Goal: Transaction & Acquisition: Purchase product/service

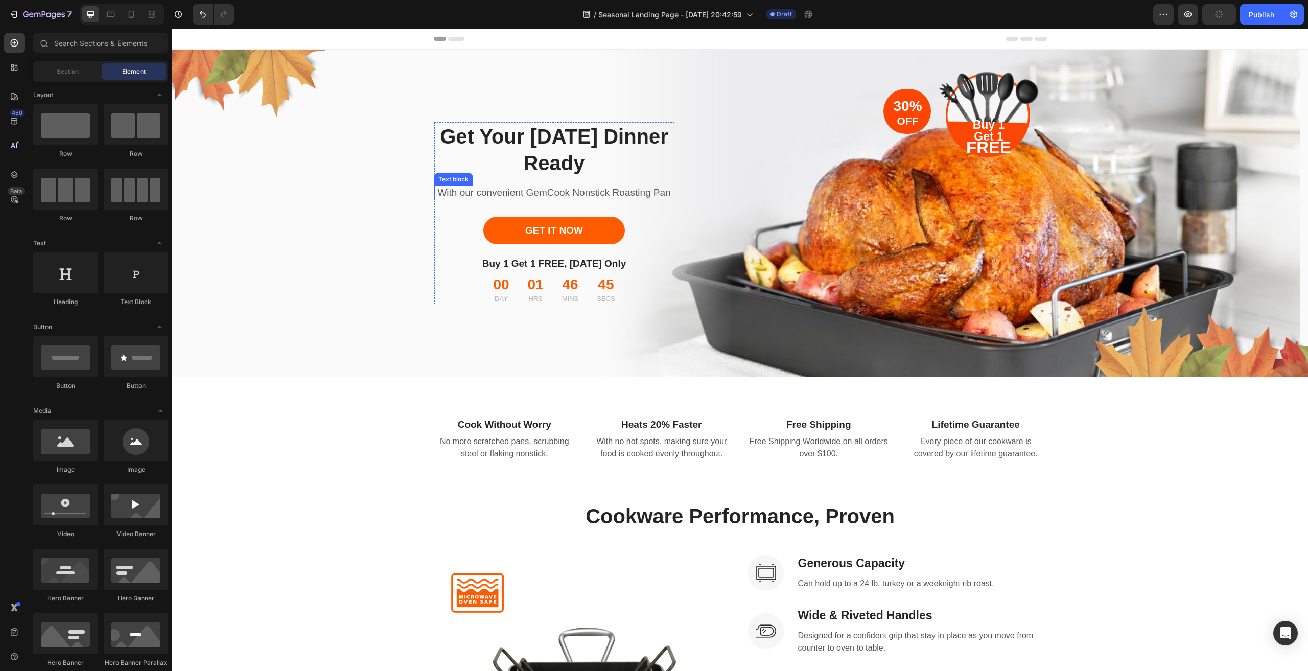
click at [533, 187] on p "With our convenient GemCook Nonstick Roasting Pan" at bounding box center [554, 193] width 238 height 13
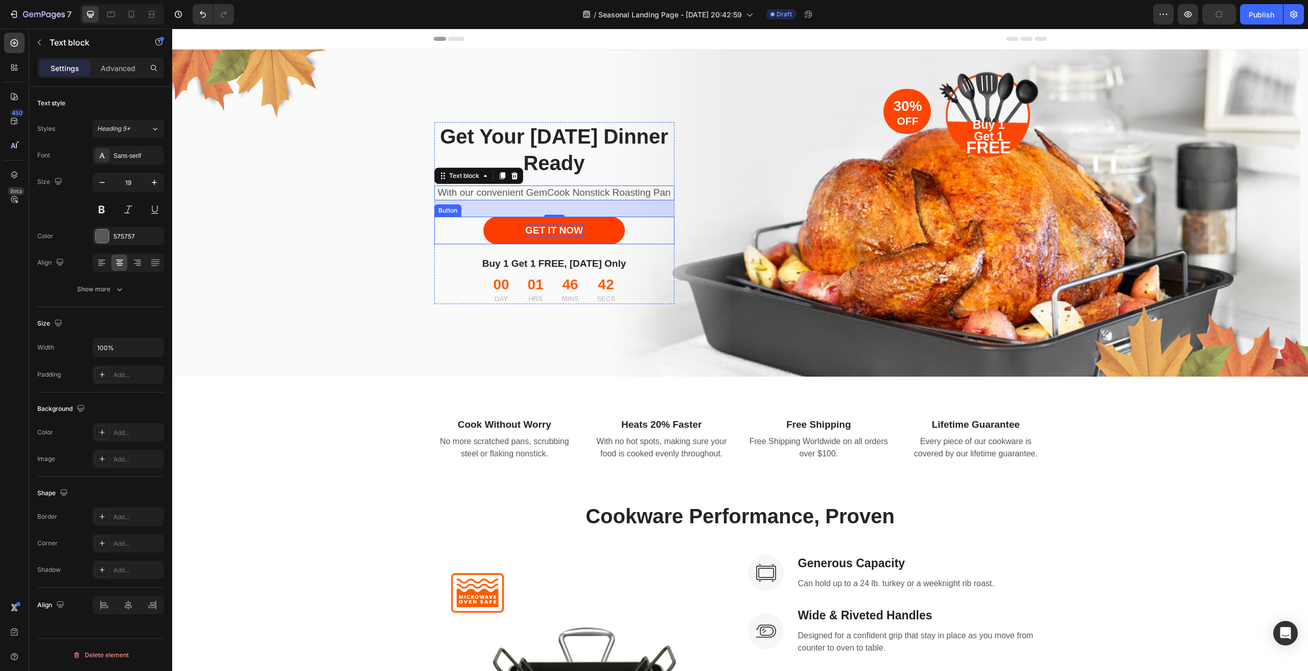
click at [559, 237] on div "GET IT NOW" at bounding box center [554, 230] width 58 height 13
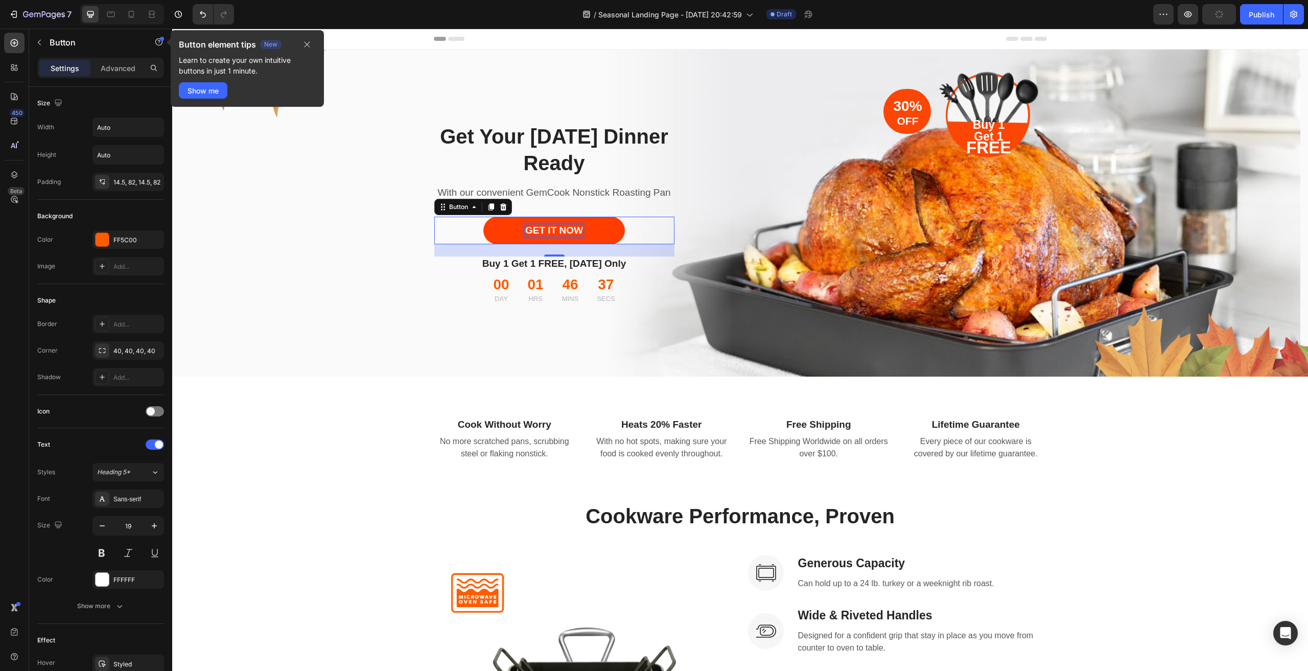
click at [559, 236] on p "GET IT NOW" at bounding box center [554, 230] width 58 height 13
click at [569, 237] on p "GET IT NOW" at bounding box center [554, 230] width 58 height 13
click at [939, 197] on div "Get Your [DATE] Dinner Ready Heading With our convenient GemCook Nonstick Roast…" at bounding box center [740, 212] width 613 height 181
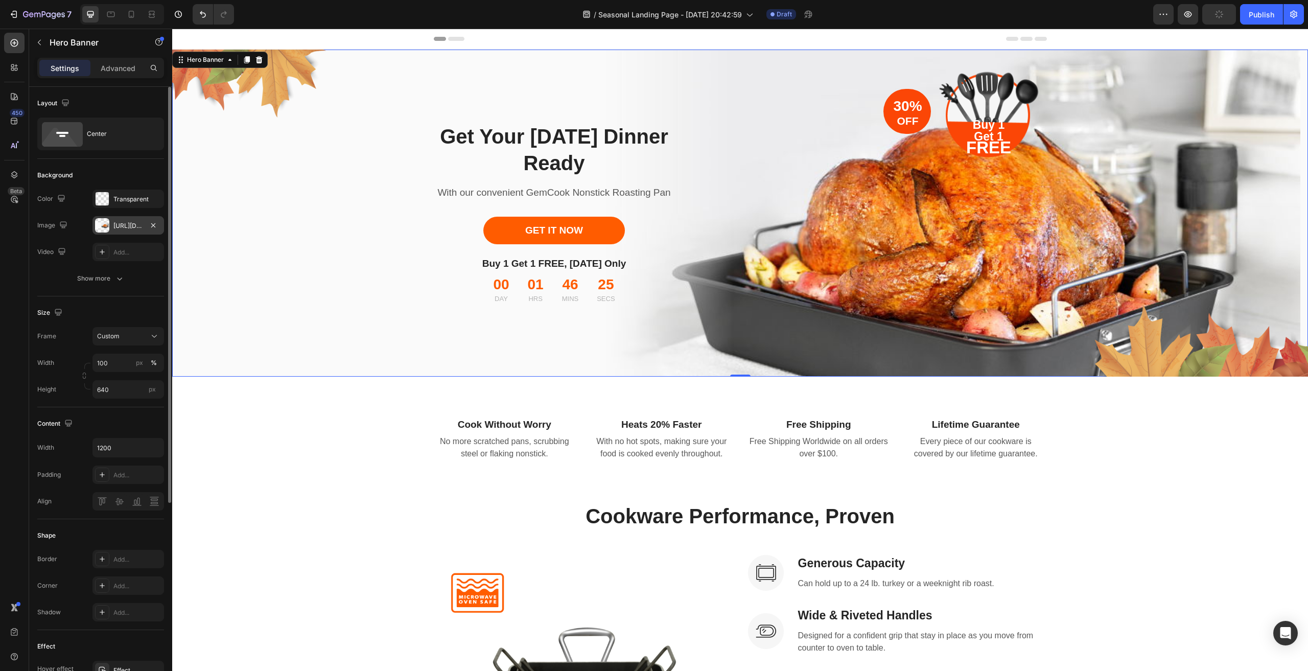
click at [130, 224] on div "[URL][DOMAIN_NAME]" at bounding box center [128, 225] width 30 height 9
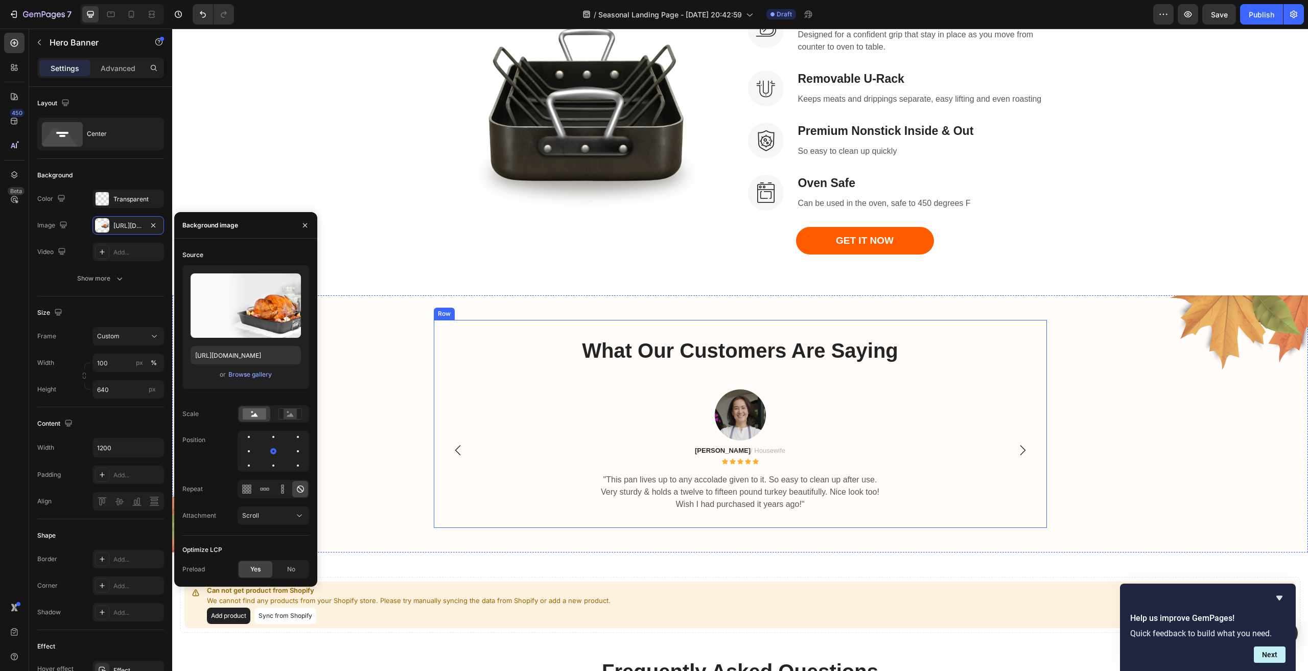
scroll to position [818, 0]
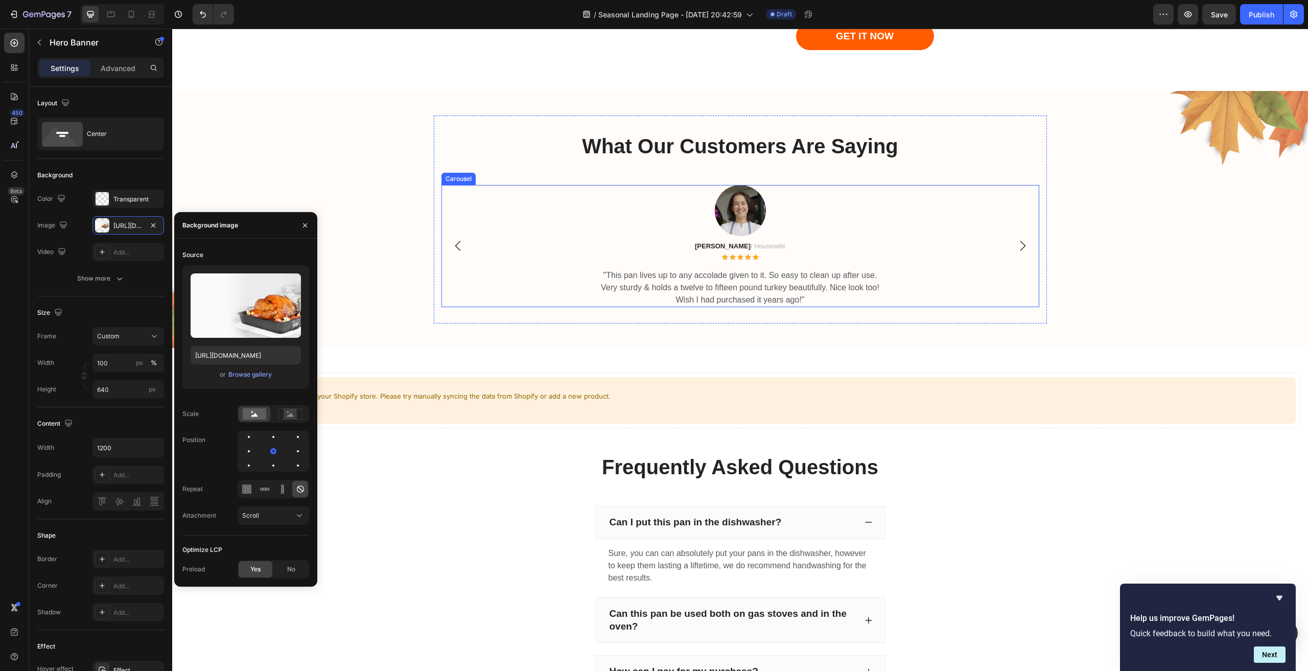
click at [1019, 252] on icon "Carousel Next Arrow" at bounding box center [1023, 246] width 12 height 12
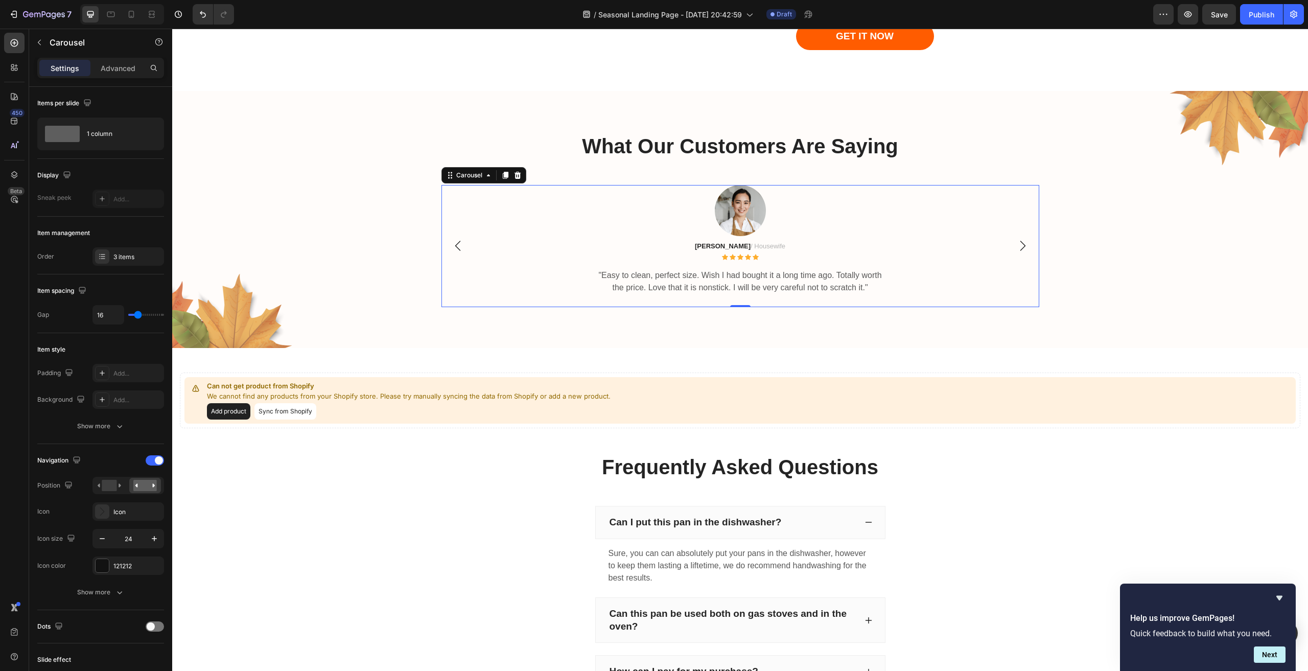
click at [1019, 252] on icon "Carousel Next Arrow" at bounding box center [1023, 246] width 12 height 12
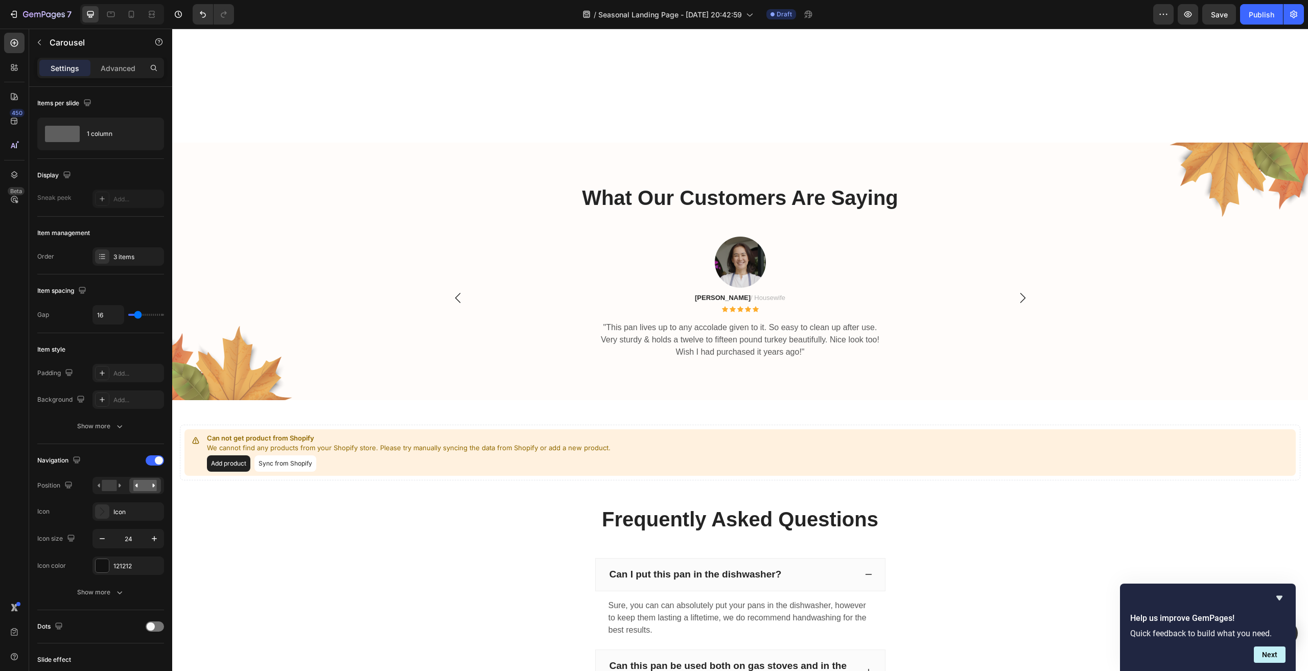
scroll to position [1033, 0]
